Goal: Task Accomplishment & Management: Complete application form

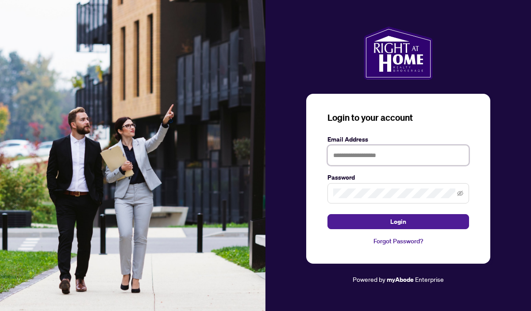
click at [344, 159] on input "text" at bounding box center [399, 155] width 142 height 20
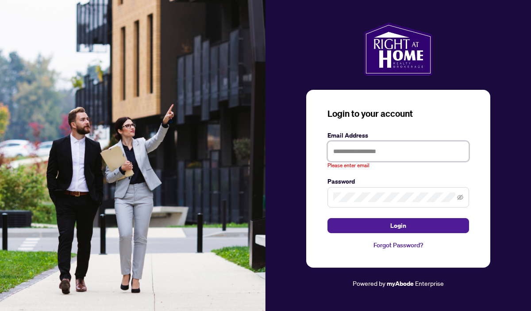
type input "**********"
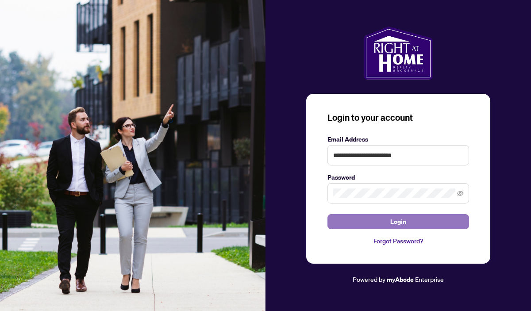
click at [396, 222] on span "Login" at bounding box center [399, 222] width 16 height 14
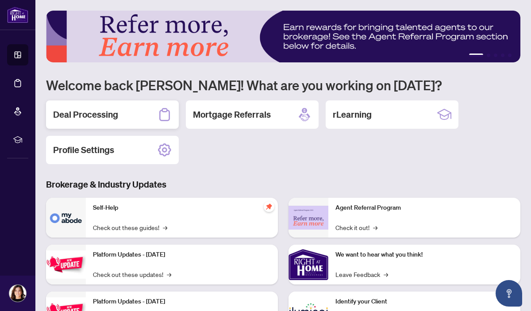
click at [93, 119] on h2 "Deal Processing" at bounding box center [85, 114] width 65 height 12
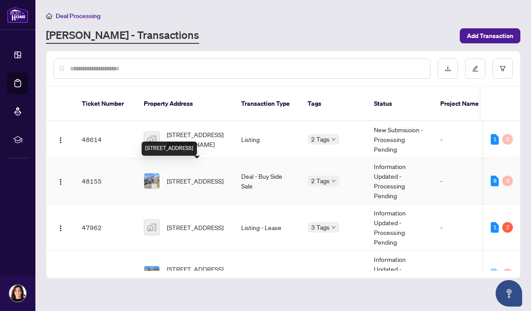
click at [175, 176] on span "[STREET_ADDRESS]" at bounding box center [195, 181] width 57 height 10
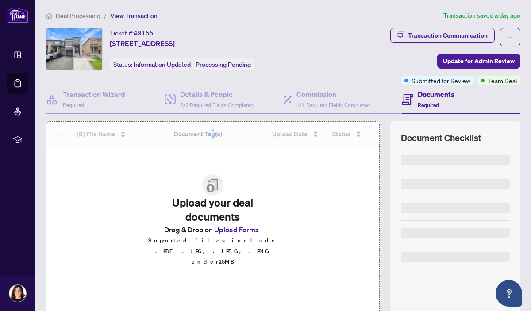
scroll to position [72, 0]
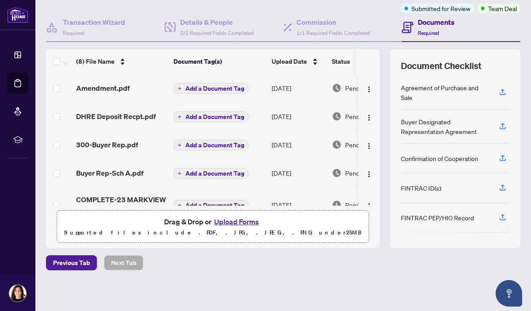
click at [243, 222] on button "Upload Forms" at bounding box center [237, 222] width 50 height 12
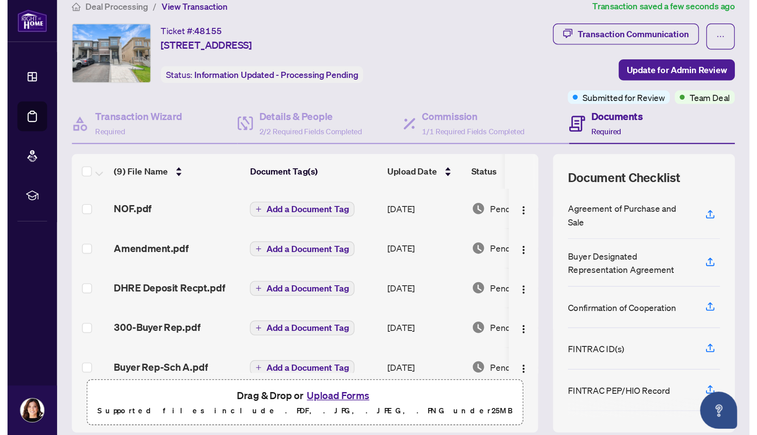
scroll to position [0, 0]
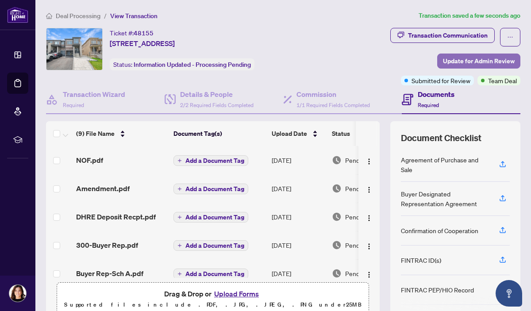
click at [484, 62] on span "Update for Admin Review" at bounding box center [479, 61] width 72 height 14
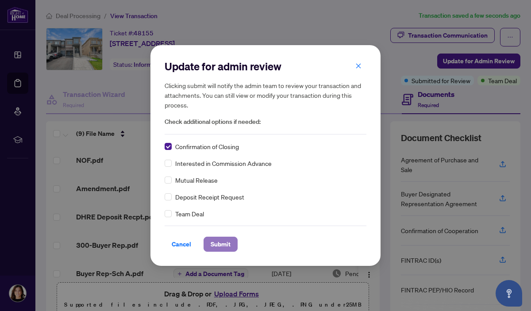
click at [220, 247] on span "Submit" at bounding box center [221, 244] width 20 height 14
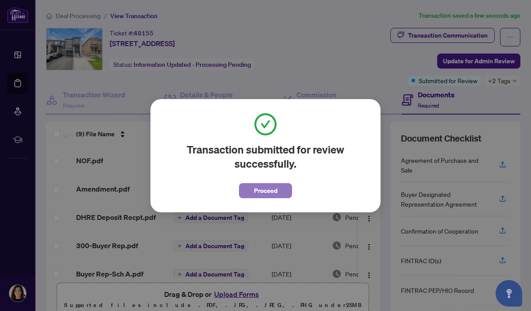
click at [273, 193] on span "Proceed" at bounding box center [265, 191] width 23 height 14
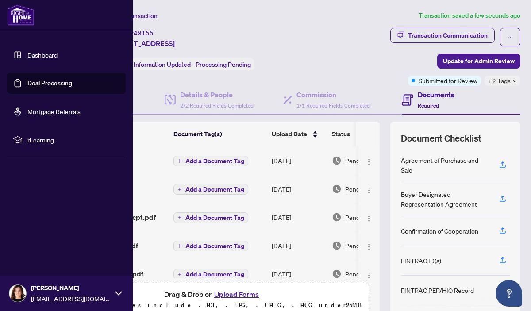
click at [41, 56] on link "Dashboard" at bounding box center [42, 55] width 30 height 8
